Goal: Information Seeking & Learning: Learn about a topic

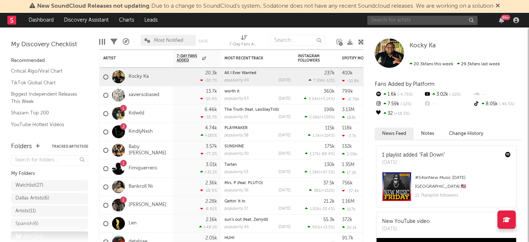
click at [387, 19] on input "text" at bounding box center [422, 20] width 110 height 9
click at [427, 21] on input "[PERSON_NAME]" at bounding box center [422, 20] width 110 height 9
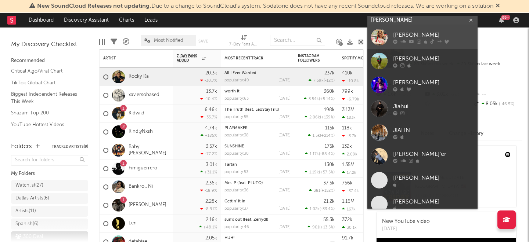
type input "[PERSON_NAME]"
click at [420, 36] on div "[PERSON_NAME]" at bounding box center [433, 34] width 81 height 9
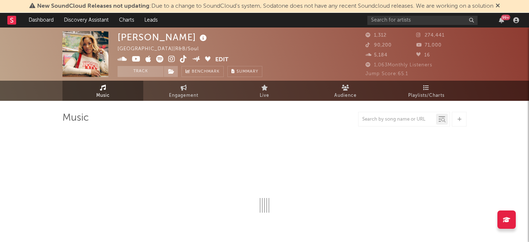
select select "1w"
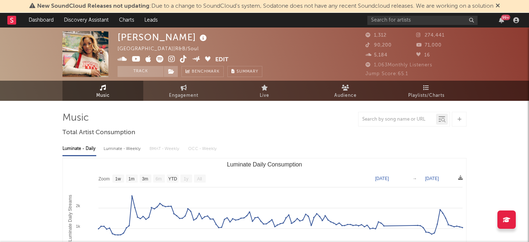
click at [171, 58] on icon at bounding box center [171, 58] width 7 height 7
click at [158, 61] on icon at bounding box center [159, 58] width 7 height 7
click at [173, 71] on icon at bounding box center [171, 71] width 6 height 5
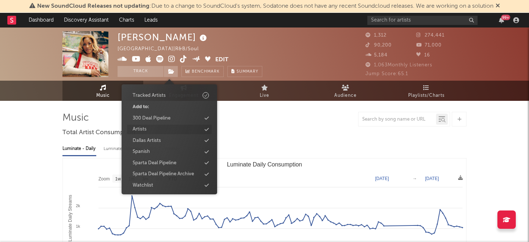
scroll to position [35, 0]
click at [163, 182] on div "Watchlist" at bounding box center [169, 185] width 84 height 10
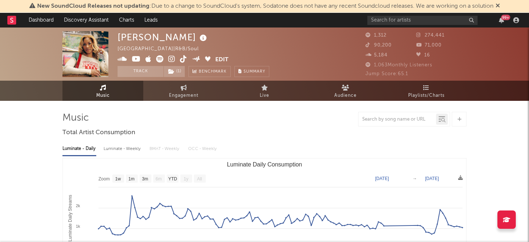
click at [258, 146] on div "Luminate - Daily Luminate - Weekly BMAT - Weekly OCC - Weekly" at bounding box center [264, 149] width 404 height 12
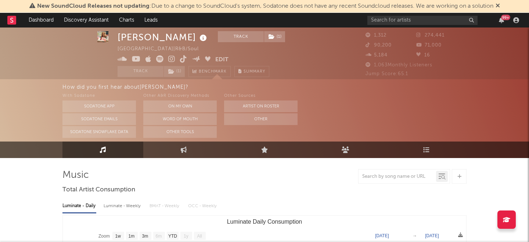
scroll to position [0, 0]
